Goal: Task Accomplishment & Management: Manage account settings

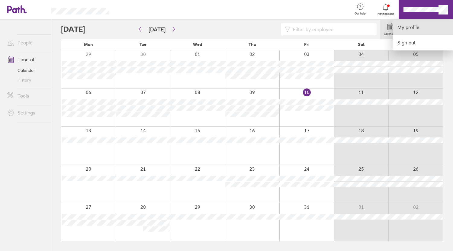
click at [416, 28] on link "My profile" at bounding box center [422, 27] width 60 height 15
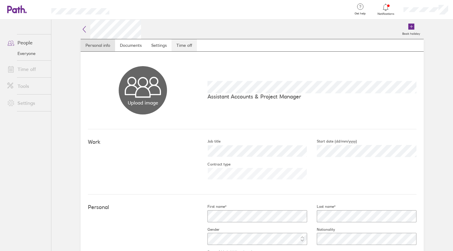
click at [184, 47] on link "Time off" at bounding box center [183, 45] width 25 height 12
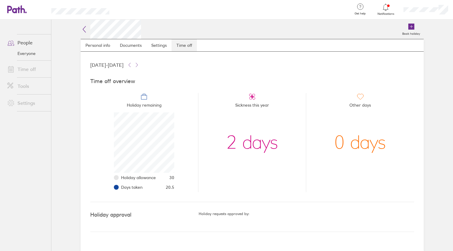
scroll to position [60, 60]
